Goal: Task Accomplishment & Management: Manage account settings

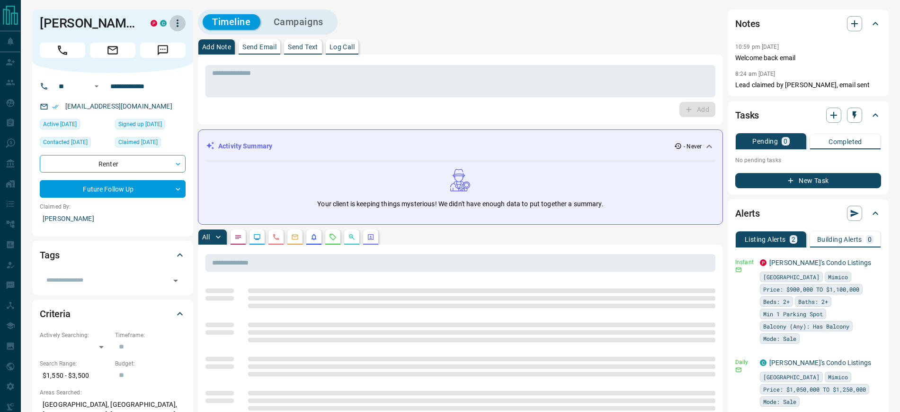
click at [175, 21] on icon "button" at bounding box center [177, 23] width 11 height 11
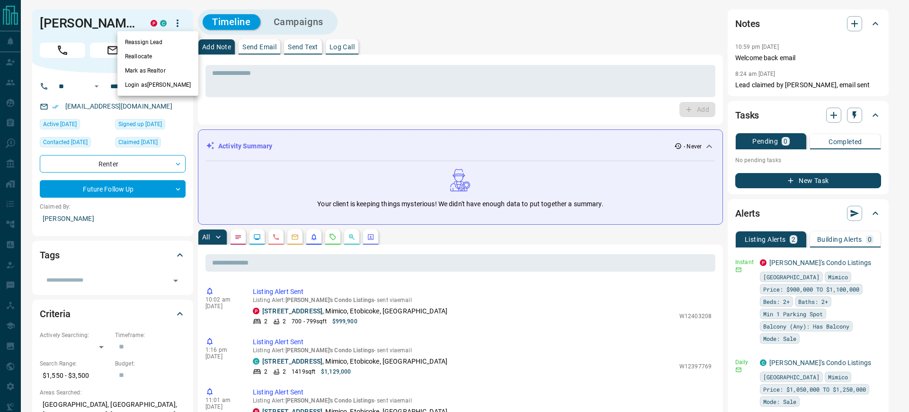
click at [156, 41] on li "Reassign Lead" at bounding box center [157, 42] width 81 height 14
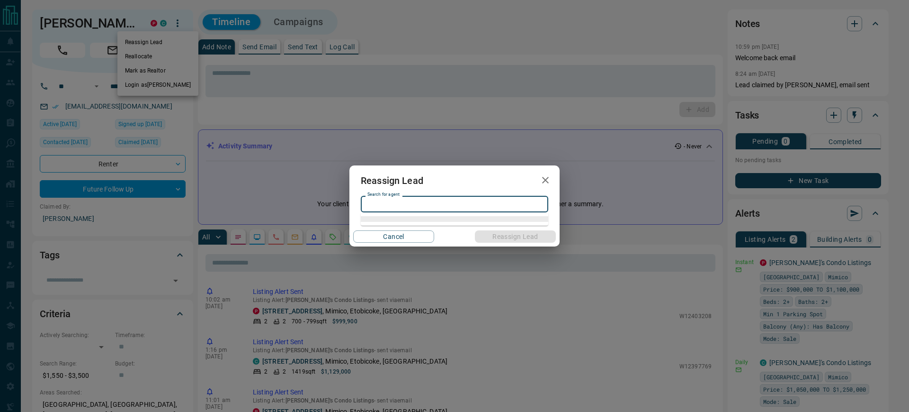
click at [416, 199] on input "Search for agent" at bounding box center [454, 203] width 180 height 10
click at [408, 223] on li "[PERSON_NAME]" at bounding box center [455, 223] width 188 height 14
type input "**********"
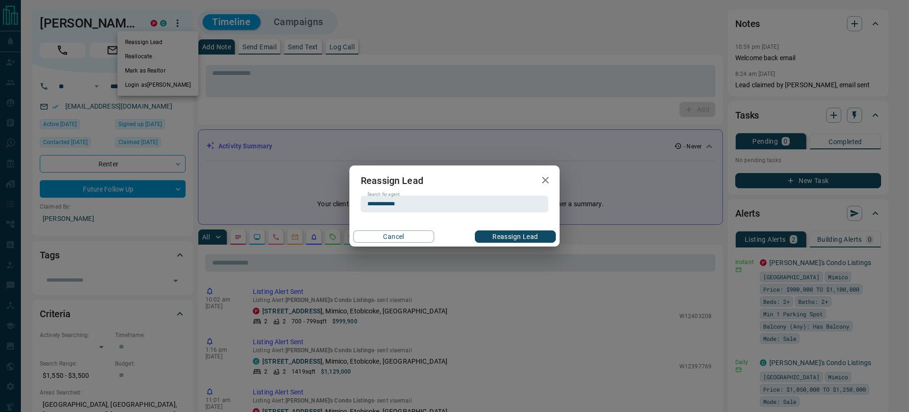
click at [514, 234] on button "Reassign Lead" at bounding box center [515, 236] width 81 height 12
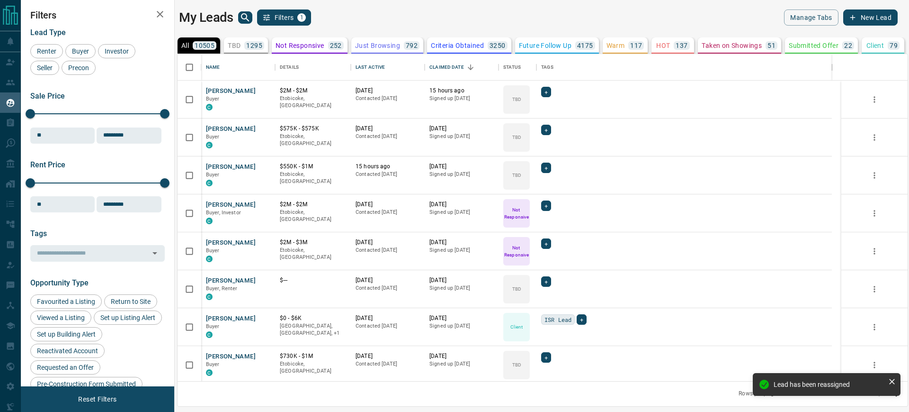
scroll to position [318, 721]
